Goal: Task Accomplishment & Management: Complete application form

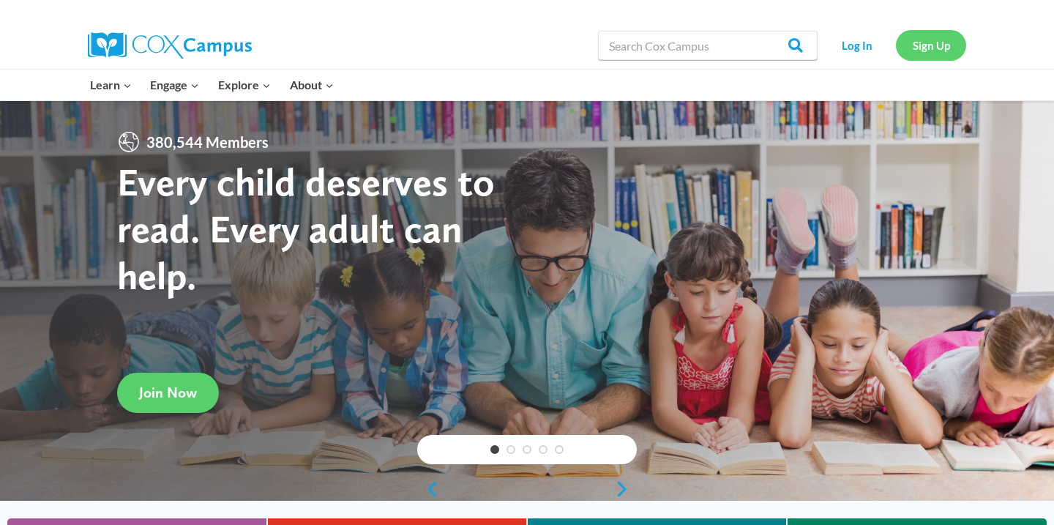
click at [922, 46] on link "Sign Up" at bounding box center [931, 45] width 70 height 30
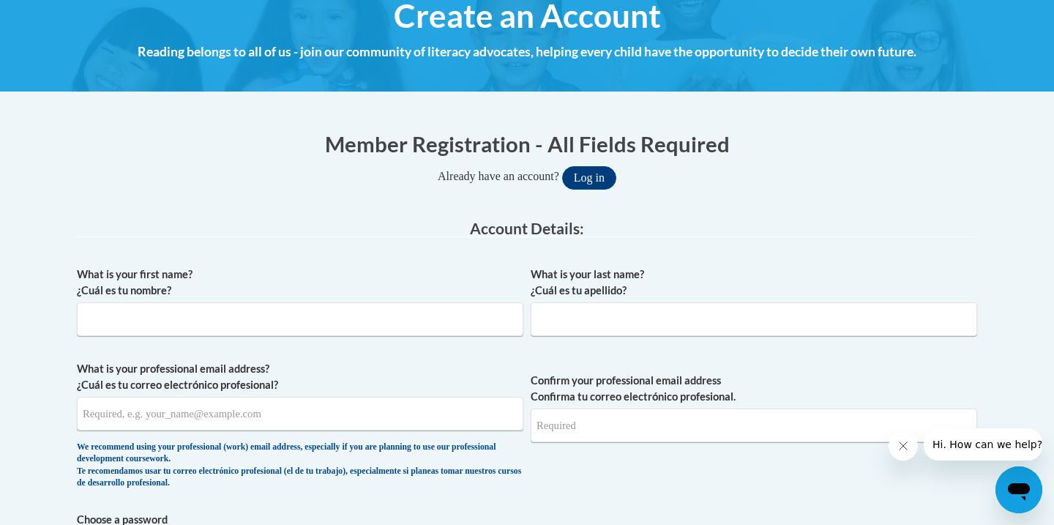
scroll to position [189, 0]
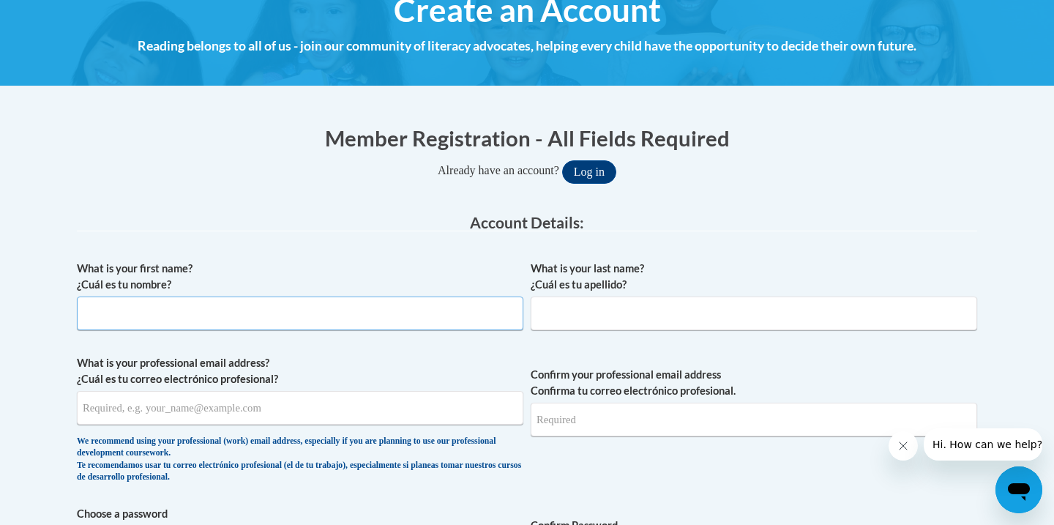
click at [446, 313] on input "What is your first name? ¿Cuál es tu nombre?" at bounding box center [300, 313] width 446 height 34
type input "[PERSON_NAME]"
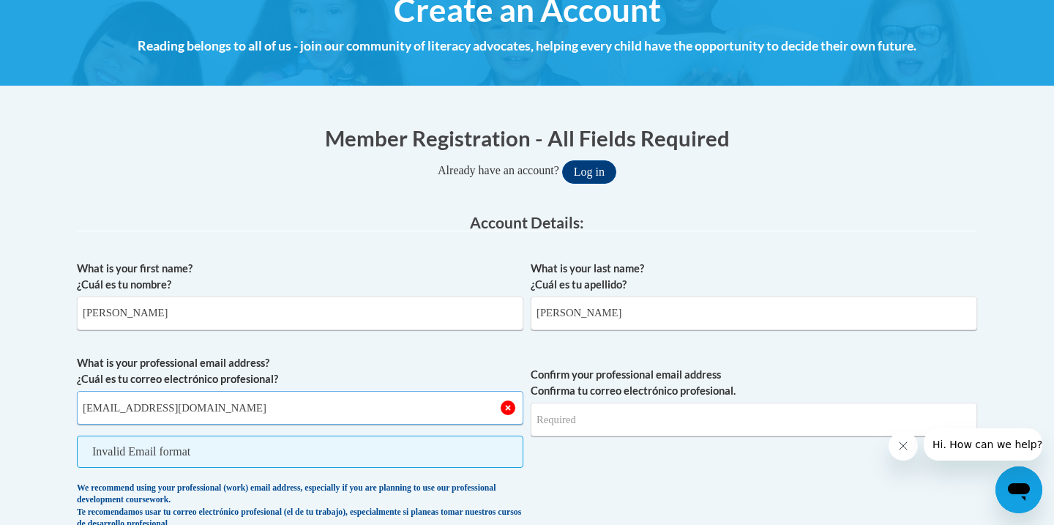
type input "[EMAIL_ADDRESS][DOMAIN_NAME]"
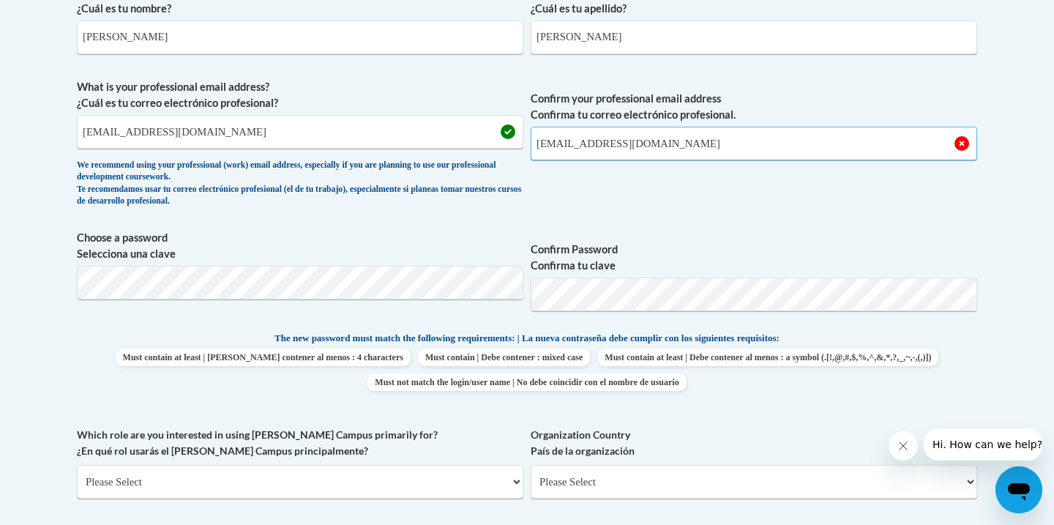
scroll to position [470, 0]
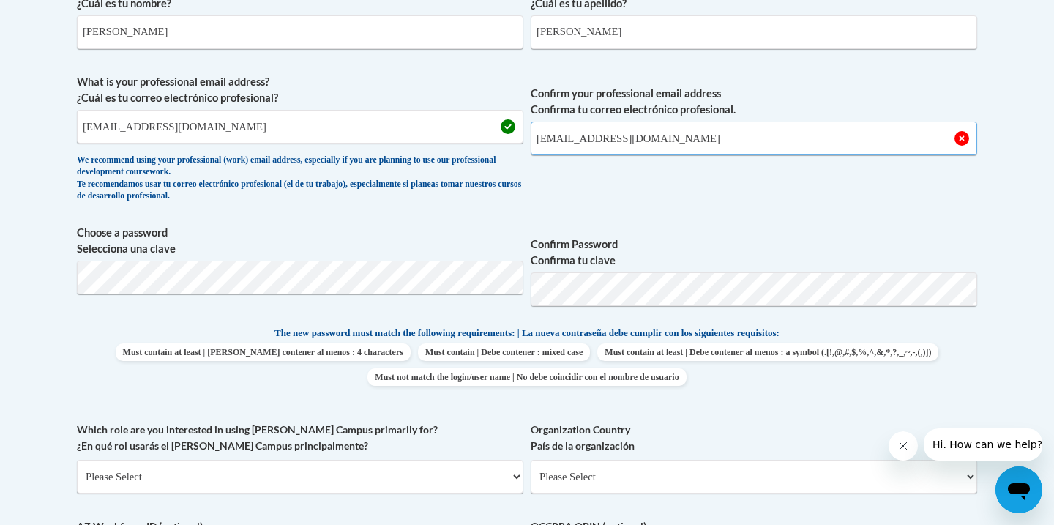
type input "[EMAIL_ADDRESS][DOMAIN_NAME]"
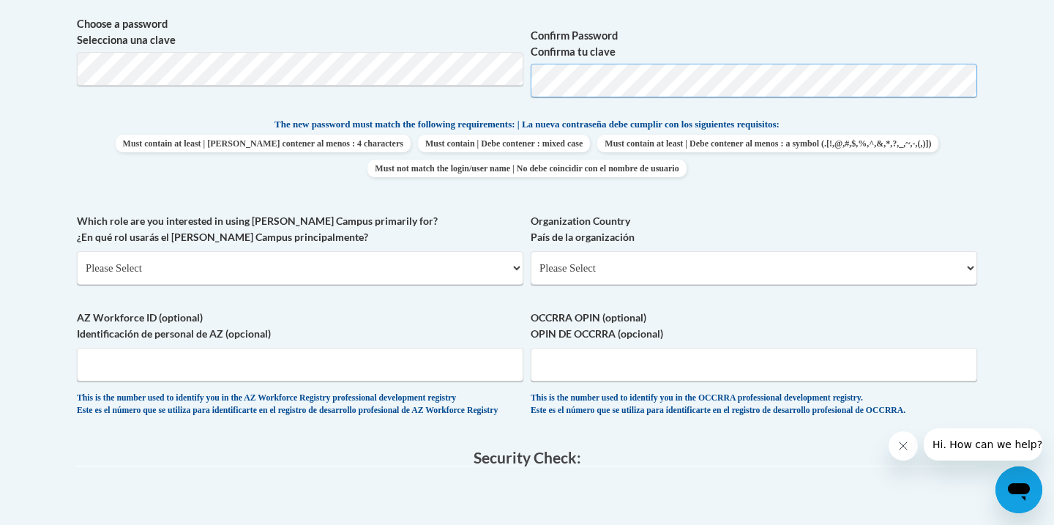
scroll to position [689, 0]
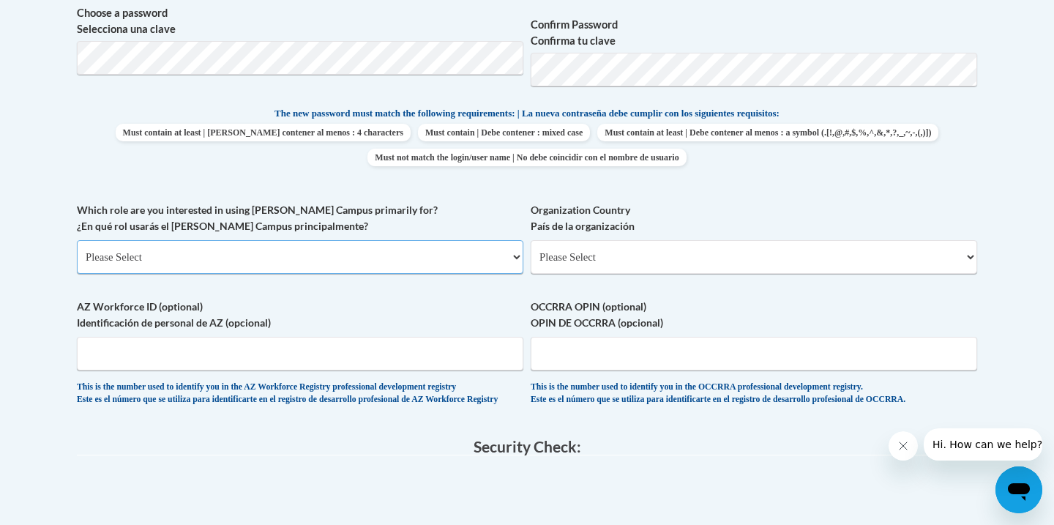
click at [299, 263] on select "Please Select College/University | Colegio/Universidad Community/Nonprofit Part…" at bounding box center [300, 257] width 446 height 34
select select "5a18ea06-2b54-4451-96f2-d152daf9eac5"
click at [77, 240] on select "Please Select College/University | Colegio/Universidad Community/Nonprofit Part…" at bounding box center [300, 257] width 446 height 34
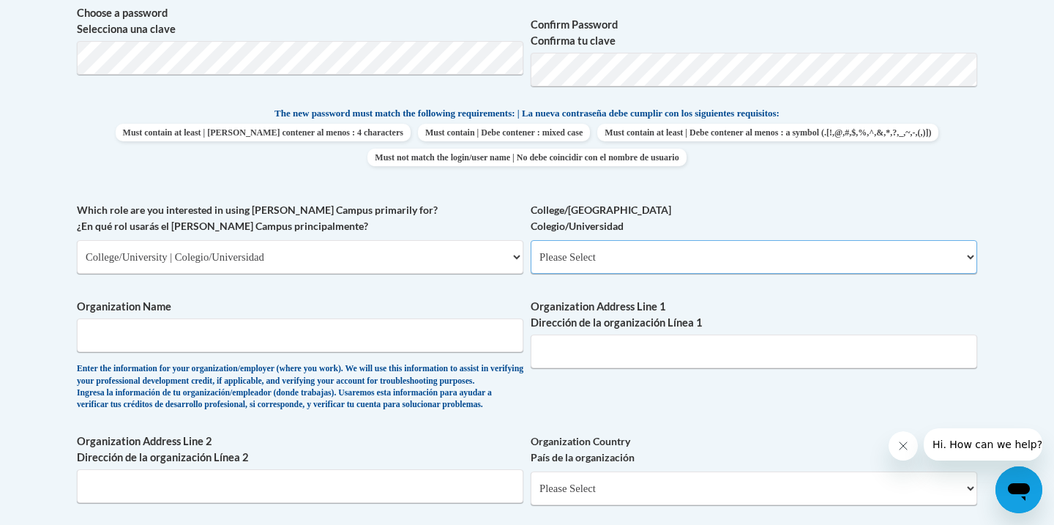
click at [539, 270] on select "Please Select College/University Staff | Empleado universitario College/Univers…" at bounding box center [754, 257] width 446 height 34
select select "99b32b07-cffc-426c-8bf6-0cd77760d84b"
click at [531, 240] on select "Please Select College/University Staff | Empleado universitario College/Univers…" at bounding box center [754, 257] width 446 height 34
click at [414, 338] on input "Organization Name" at bounding box center [300, 335] width 446 height 34
type input "Valdosta State University"
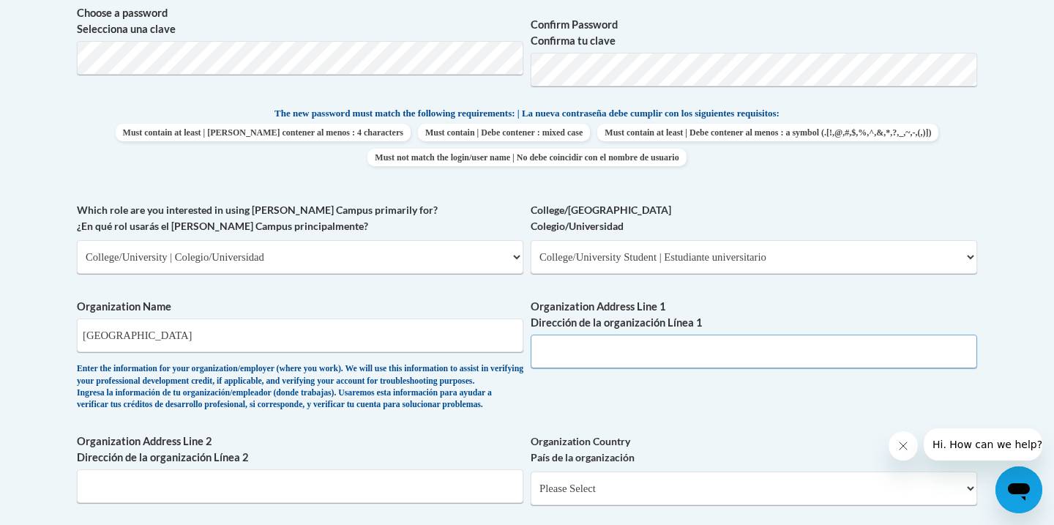
click at [593, 355] on input "Organization Address Line 1 Dirección de la organización Línea 1" at bounding box center [754, 351] width 446 height 34
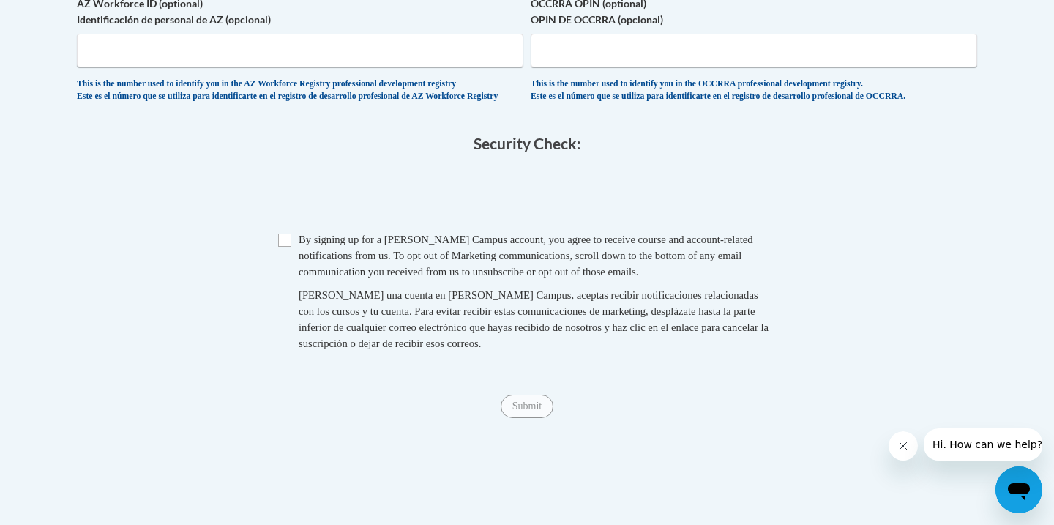
scroll to position [1236, 0]
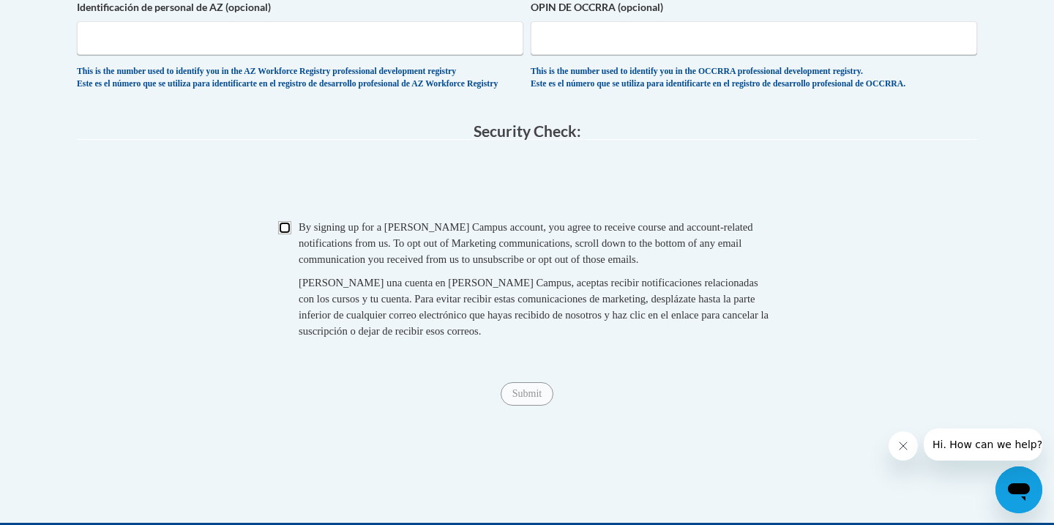
click at [286, 234] on input "Checkbox" at bounding box center [284, 227] width 13 height 13
checkbox input "true"
click at [530, 405] on input "Submit" at bounding box center [527, 393] width 53 height 23
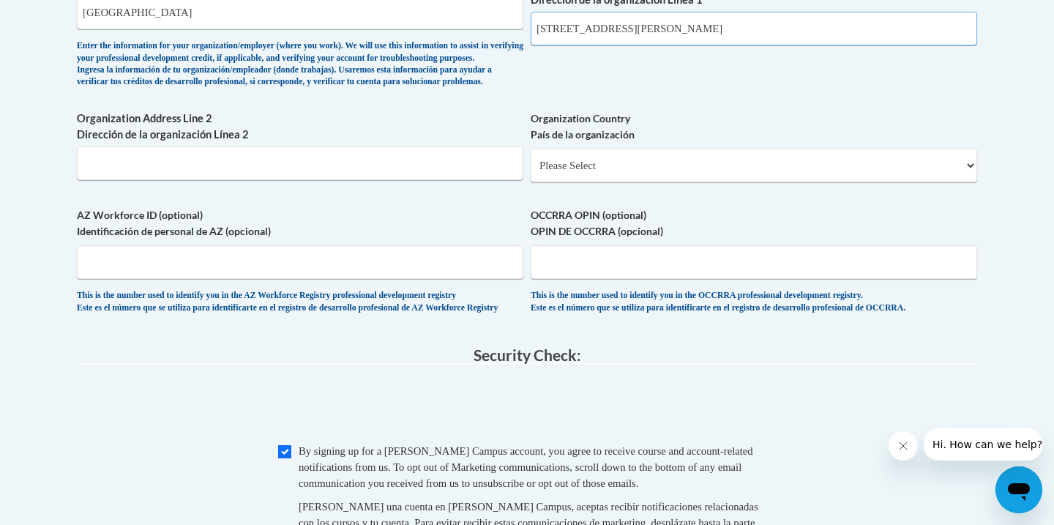
scroll to position [1048, 0]
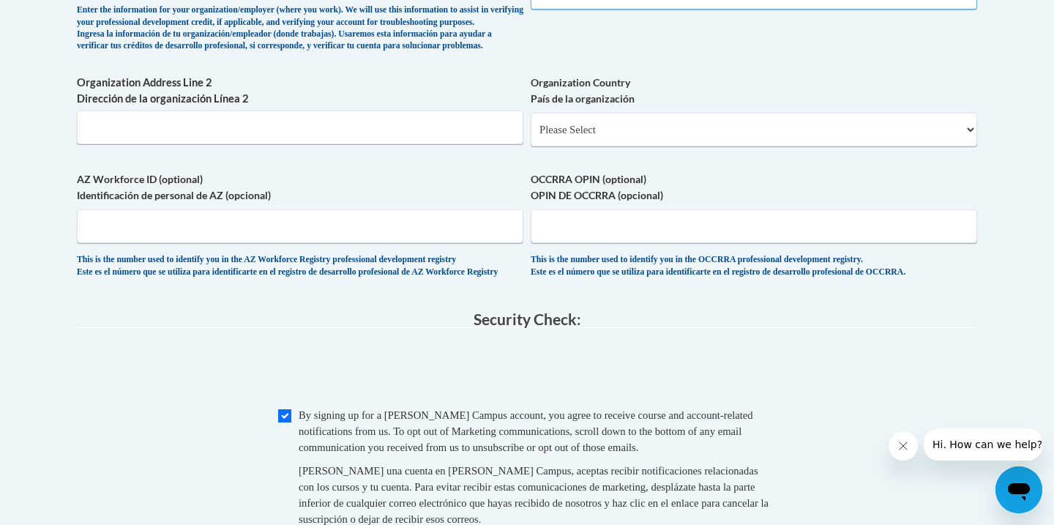
type input "1500 N Patterson Street"
click at [678, 146] on select "Please Select United States | Estados Unidos Outside of the United States | Fue…" at bounding box center [754, 130] width 446 height 34
select select "ad49bcad-a171-4b2e-b99c-48b446064914"
click at [531, 136] on select "Please Select United States | Estados Unidos Outside of the United States | Fue…" at bounding box center [754, 130] width 446 height 34
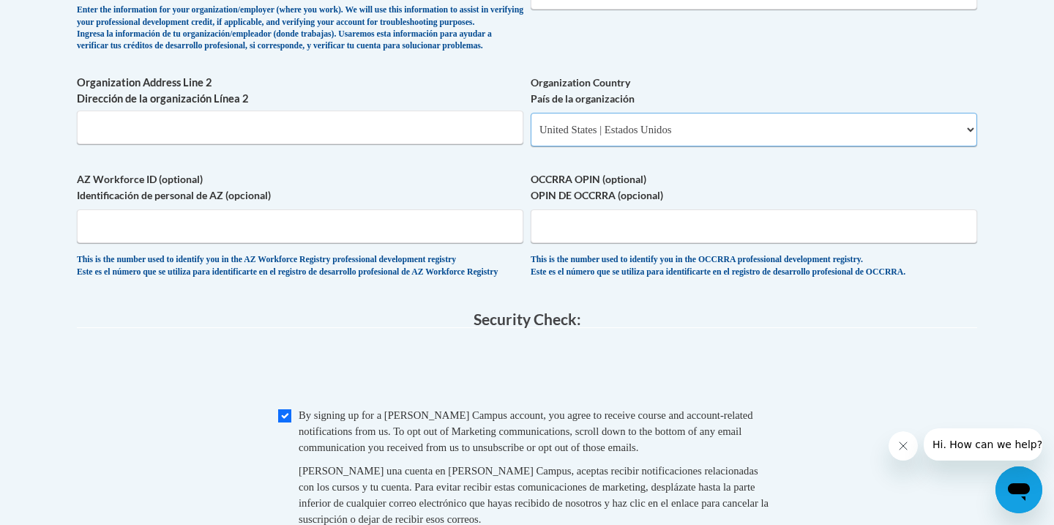
select select
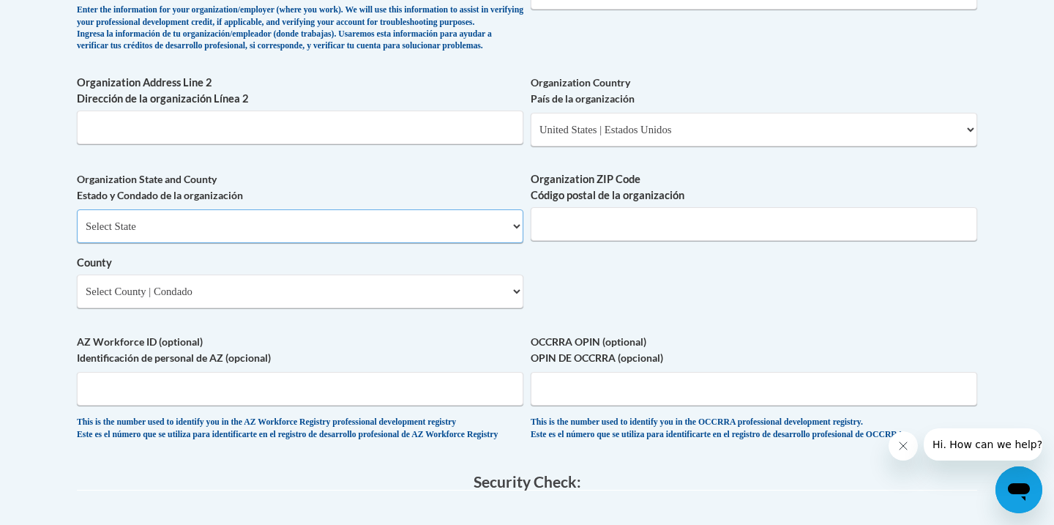
click at [412, 243] on select "Select State Alabama Alaska Arizona Arkansas California Colorado Connecticut De…" at bounding box center [300, 226] width 446 height 34
select select "Georgia"
click at [77, 233] on select "Select State Alabama Alaska Arizona Arkansas California Colorado Connecticut De…" at bounding box center [300, 226] width 446 height 34
click at [494, 308] on select "Select County Appling Atkinson Bacon Baker Baldwin Banks Barrow Bartow Ben Hill…" at bounding box center [300, 291] width 446 height 34
select select "Lowndes"
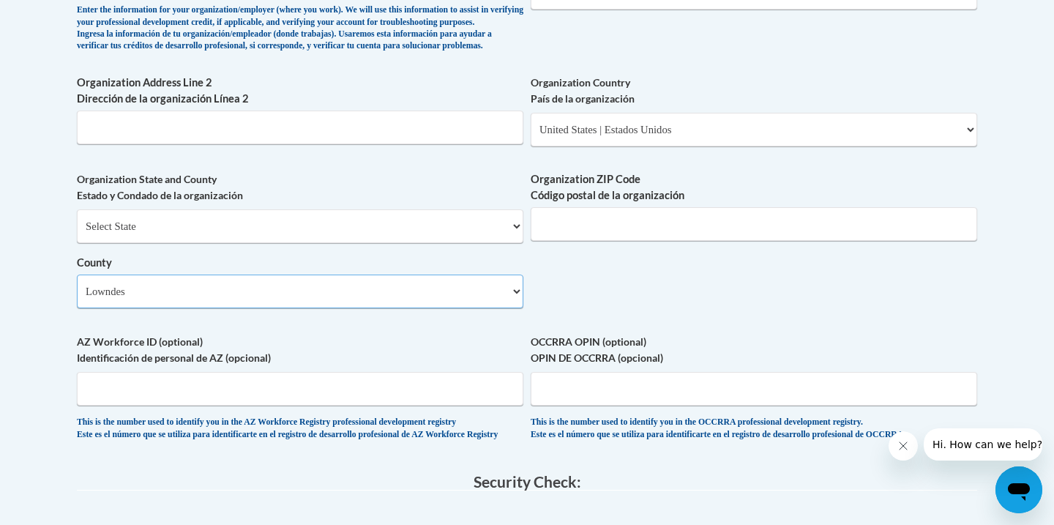
click at [77, 298] on select "Select County Appling Atkinson Bacon Baker Baldwin Banks Barrow Bartow Ben Hill…" at bounding box center [300, 291] width 446 height 34
click at [580, 241] on input "Organization ZIP Code Código postal de la organización" at bounding box center [754, 224] width 446 height 34
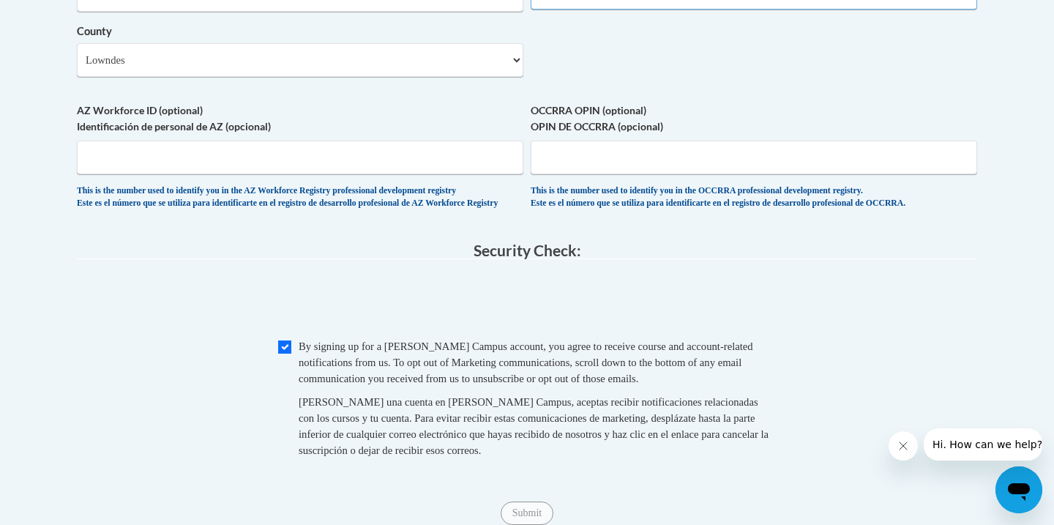
scroll to position [1282, 0]
type input "31698"
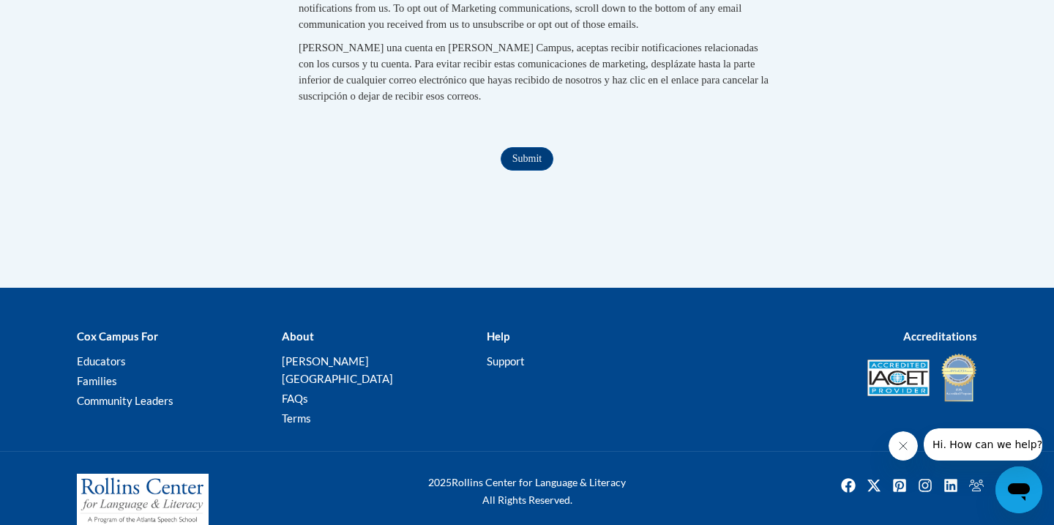
scroll to position [1645, 0]
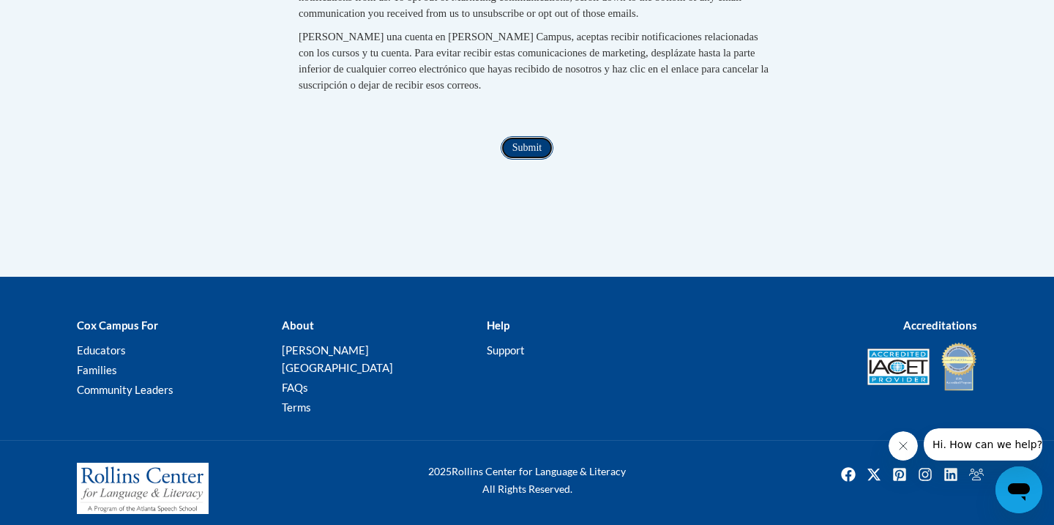
click at [527, 160] on input "Submit" at bounding box center [527, 147] width 53 height 23
